Goal: Task Accomplishment & Management: Manage account settings

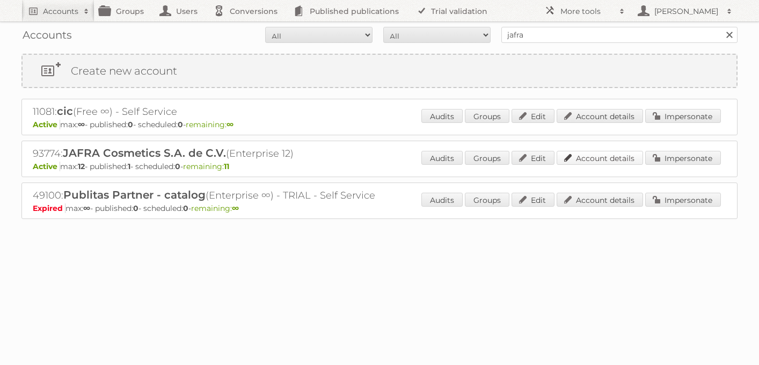
click at [583, 159] on link "Account details" at bounding box center [600, 158] width 86 height 14
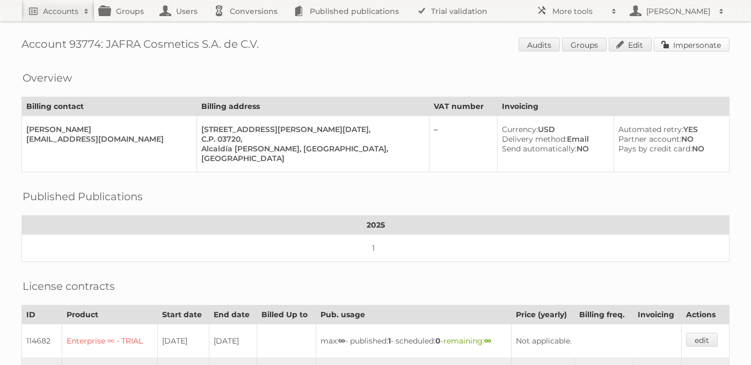
click at [674, 47] on link "Impersonate" at bounding box center [692, 45] width 76 height 14
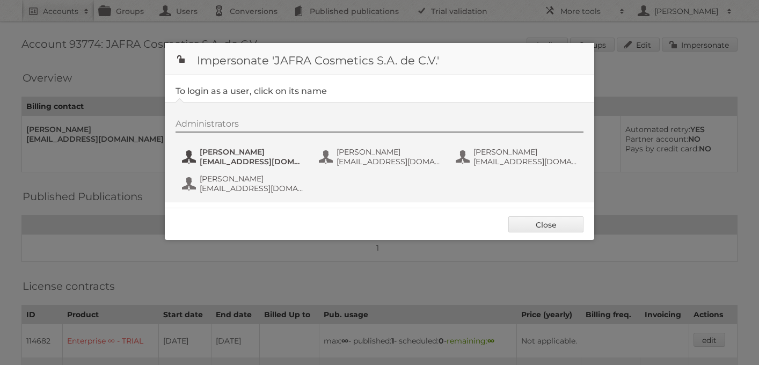
click at [252, 155] on span "Ángel Daniel Arredondo" at bounding box center [252, 152] width 104 height 10
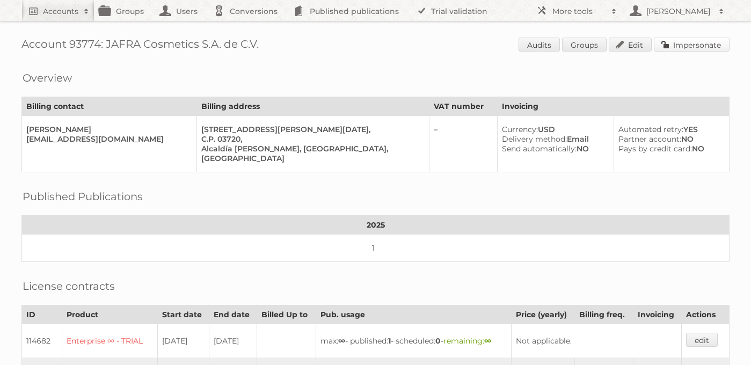
click at [695, 48] on link "Impersonate" at bounding box center [692, 45] width 76 height 14
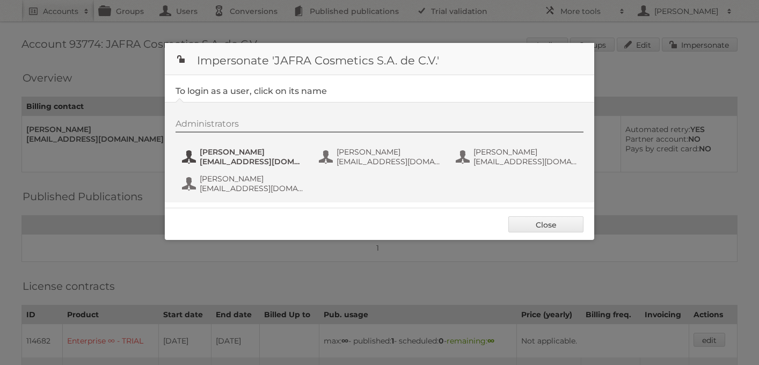
click at [257, 155] on span "Ángel Daniel Arredondo" at bounding box center [252, 152] width 104 height 10
